Goal: Book appointment/travel/reservation

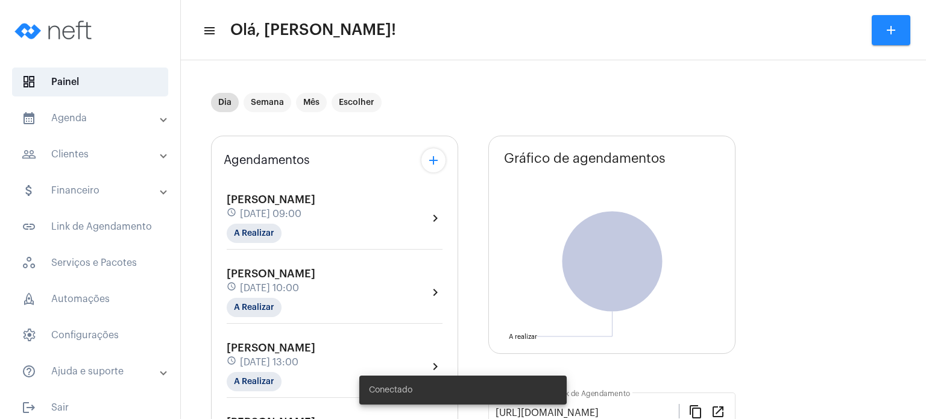
click at [70, 123] on mat-panel-title "calendar_month_outlined Agenda" at bounding box center [91, 118] width 139 height 14
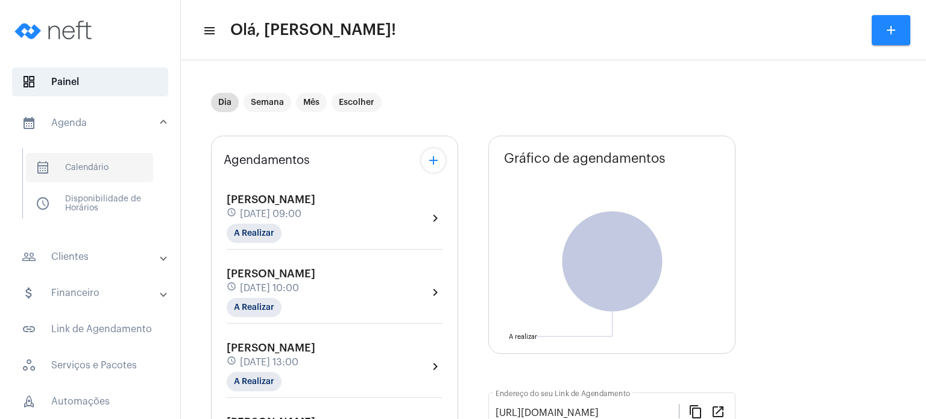
click at [78, 166] on span "calendar_month_outlined Calendário" at bounding box center [89, 167] width 127 height 29
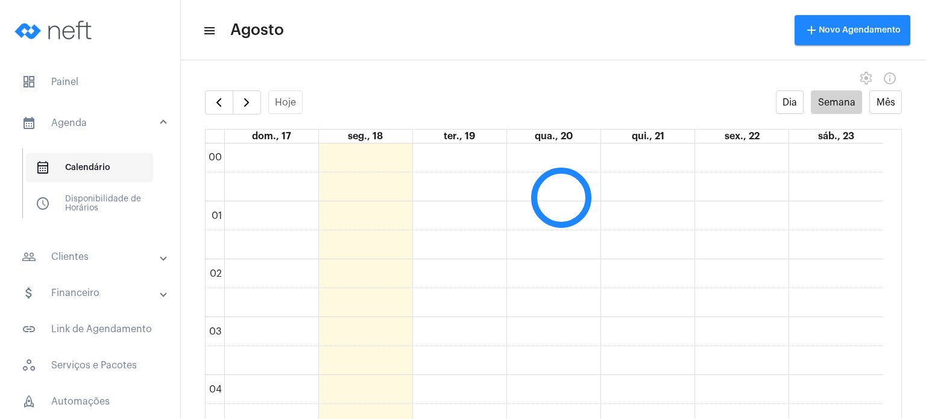
scroll to position [347, 0]
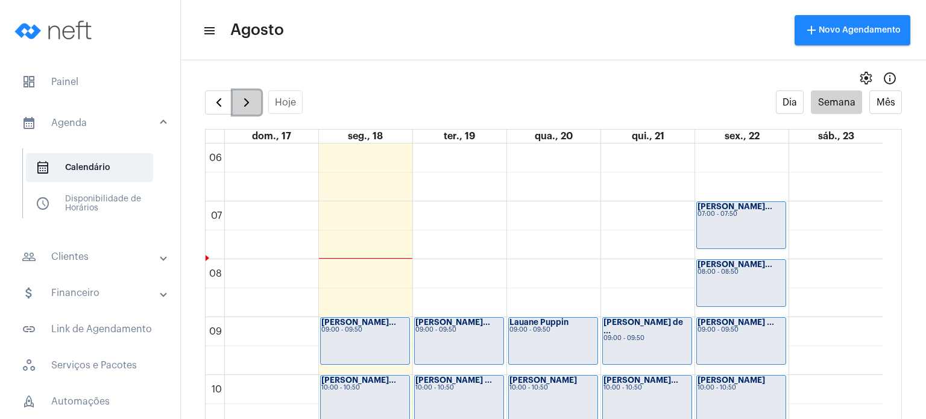
click at [255, 106] on button "button" at bounding box center [247, 102] width 28 height 24
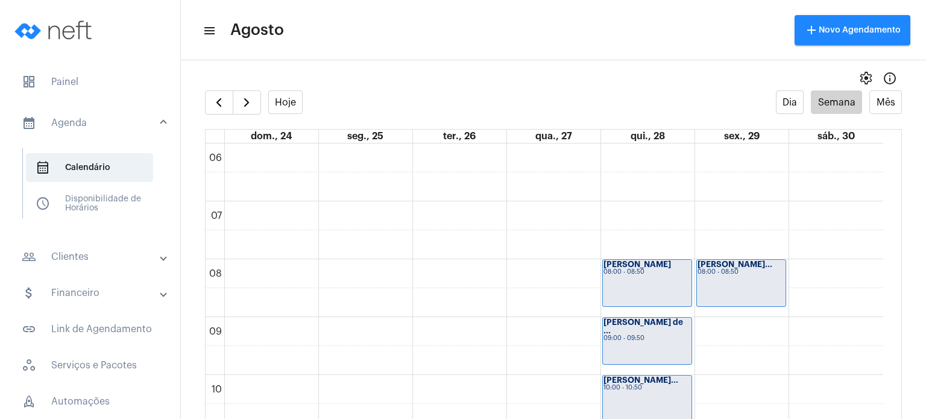
click at [366, 101] on div "Hoje Dia Semana Mês" at bounding box center [553, 102] width 697 height 24
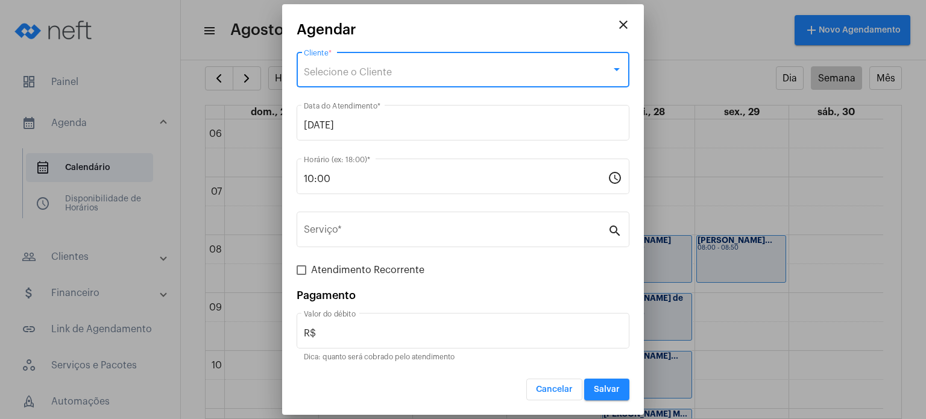
click at [387, 72] on span "Selecione o Cliente" at bounding box center [348, 73] width 88 height 10
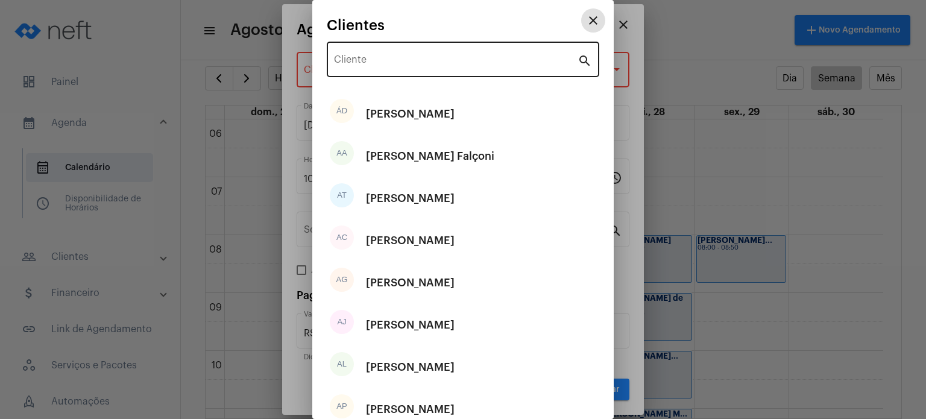
click at [386, 63] on input "Cliente" at bounding box center [456, 62] width 244 height 11
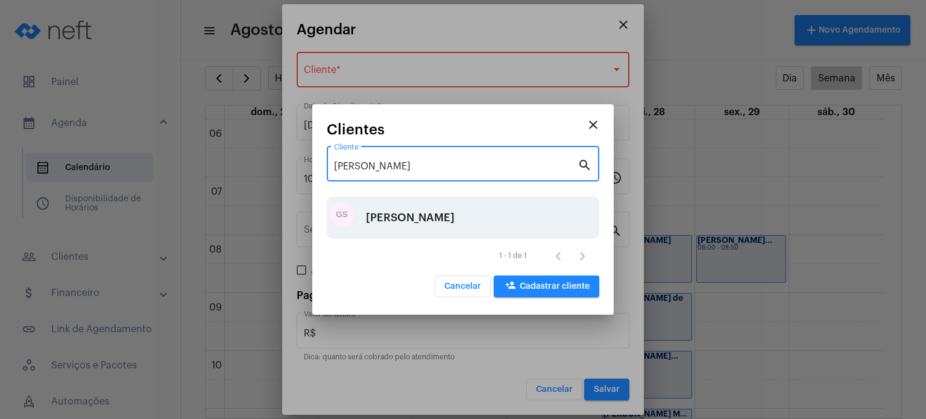
type input "[PERSON_NAME]"
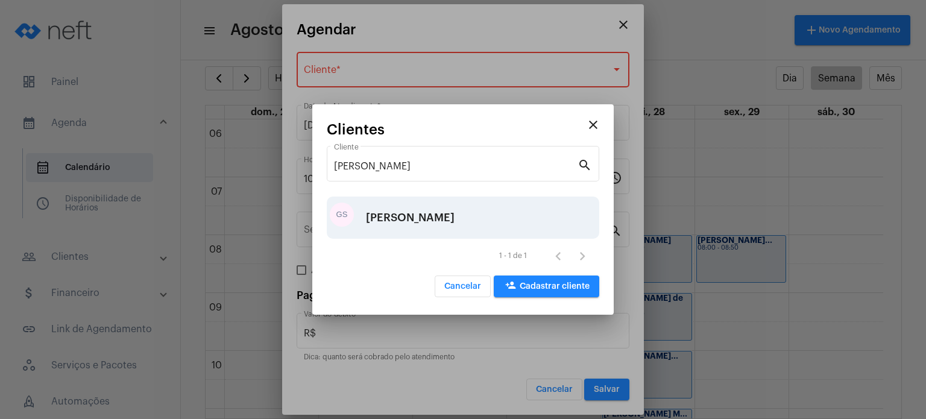
click at [410, 220] on div "[PERSON_NAME]" at bounding box center [410, 218] width 89 height 36
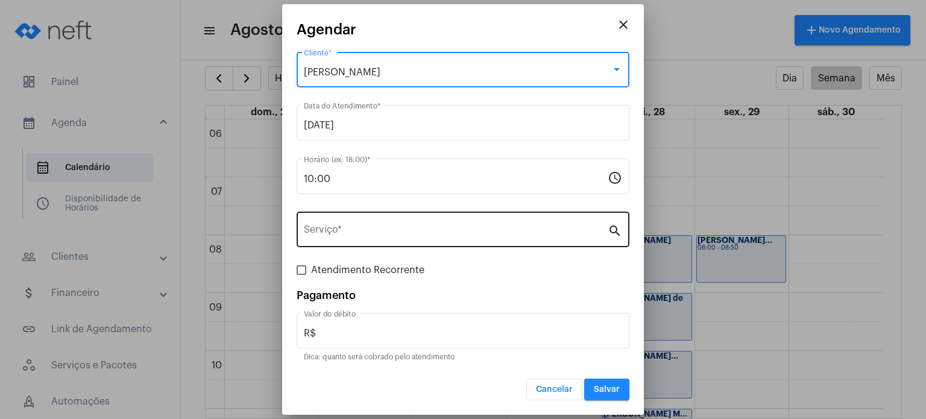
click at [396, 224] on div "Serviço *" at bounding box center [456, 228] width 304 height 38
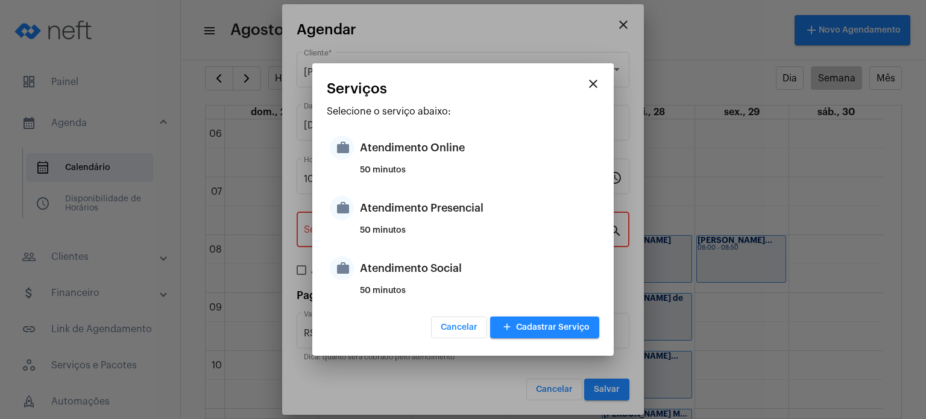
click at [396, 224] on div "Atendimento Presencial" at bounding box center [478, 208] width 236 height 36
type input "Atendimento Presencial"
type input "R$ 170"
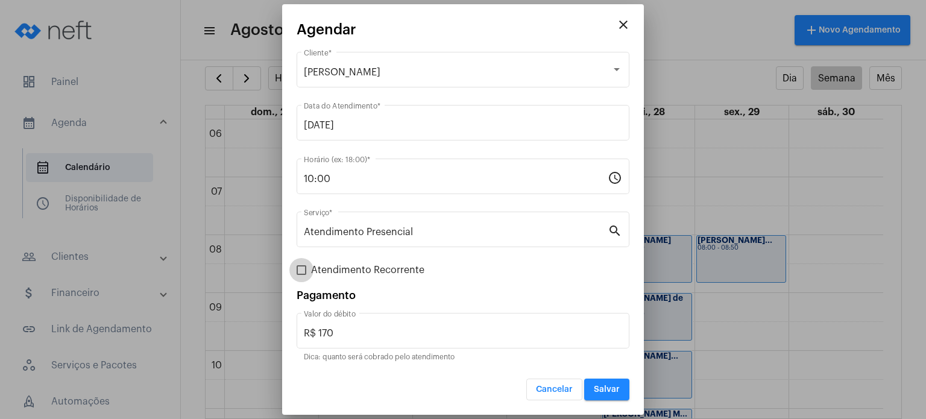
click at [343, 271] on span "Atendimento Recorrente" at bounding box center [367, 270] width 113 height 14
click at [302, 275] on input "Atendimento Recorrente" at bounding box center [301, 275] width 1 height 1
checkbox input "true"
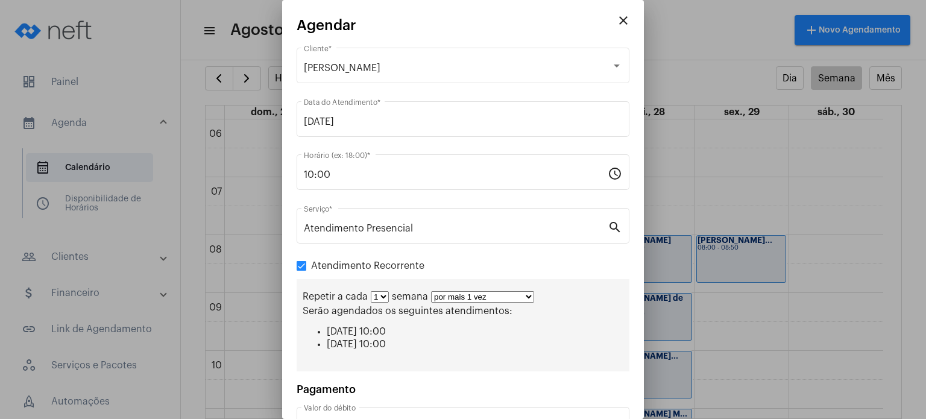
click at [373, 296] on select "1 2 3 4 5 6 7 8" at bounding box center [380, 296] width 18 height 11
click at [464, 295] on select "por mais 1 vez por mais 2 vezes por mais 3 vezes por mais 4 vezes por mais 5 ve…" at bounding box center [482, 296] width 103 height 11
select select "3: 4"
click at [431, 291] on select "por mais 1 vez por mais 2 vezes por mais 3 vezes por mais 4 vezes por mais 5 ve…" at bounding box center [482, 296] width 103 height 11
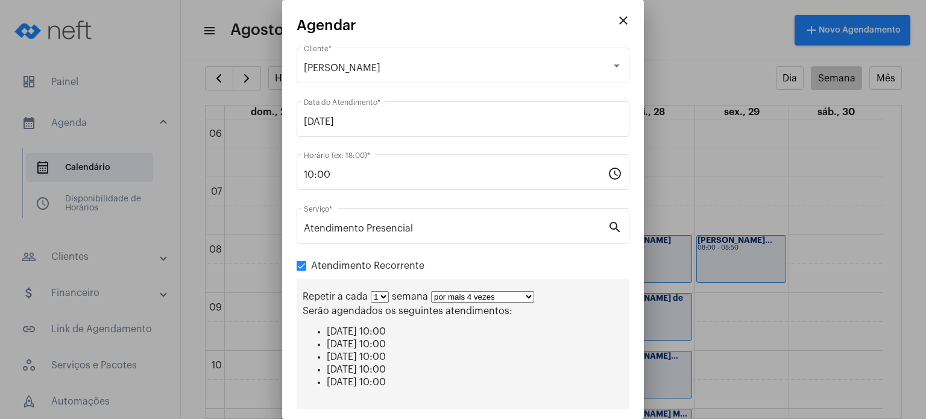
scroll to position [125, 0]
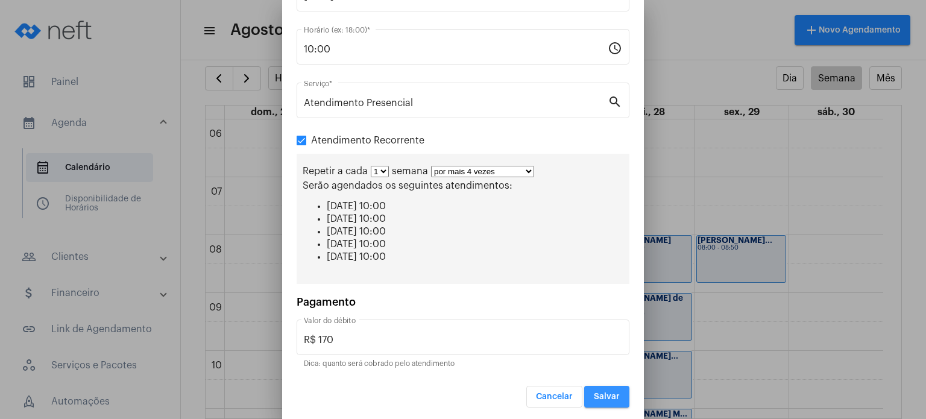
click at [613, 390] on button "Salvar" at bounding box center [606, 397] width 45 height 22
